Goal: Task Accomplishment & Management: Use online tool/utility

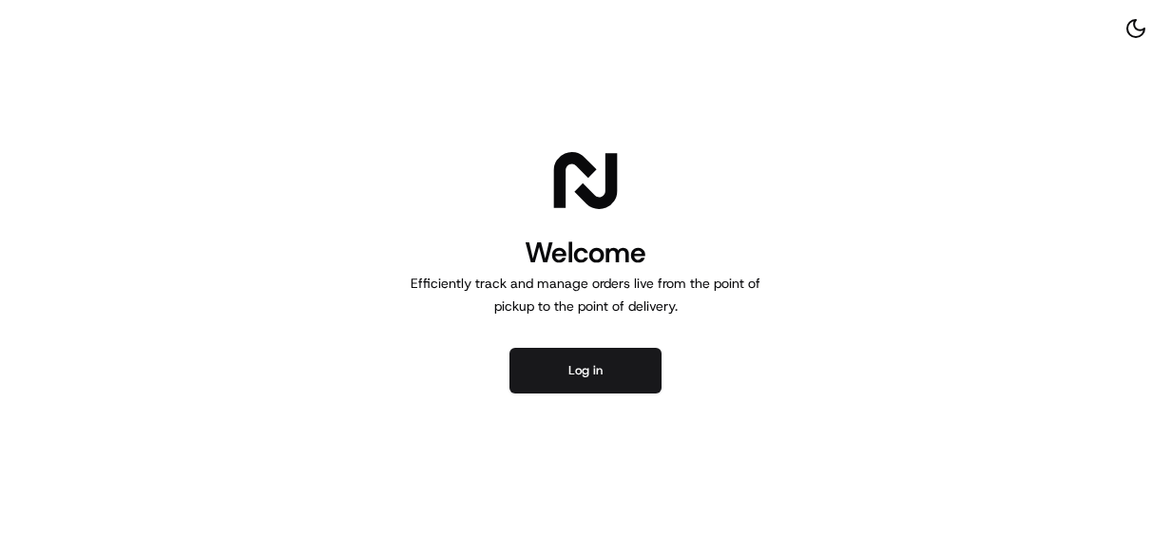
click at [196, 40] on div "Welcome Efficiently track and manage orders live from the point of pickup to th…" at bounding box center [585, 268] width 1171 height 536
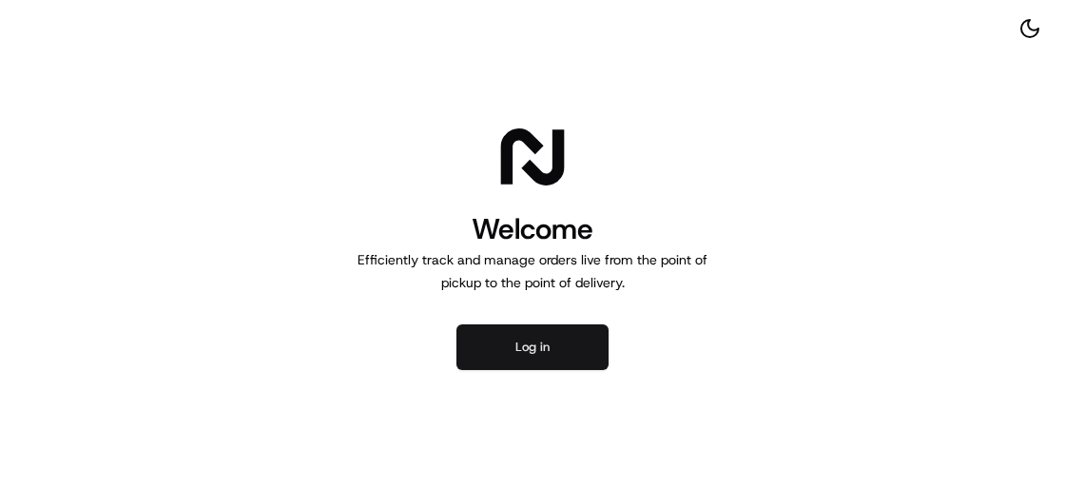
click at [541, 341] on button "Log in" at bounding box center [532, 347] width 152 height 46
